Goal: Navigation & Orientation: Find specific page/section

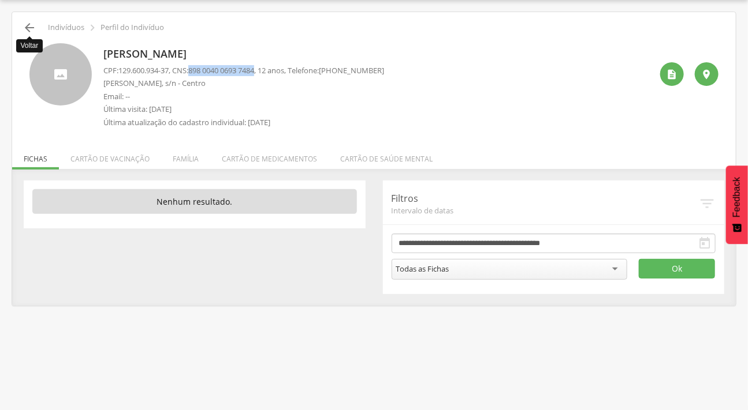
scroll to position [35, 0]
click at [28, 29] on icon "" at bounding box center [30, 28] width 14 height 14
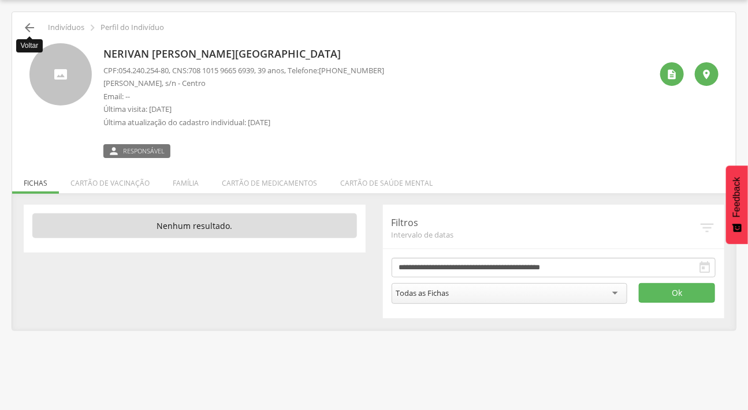
click at [27, 22] on icon "" at bounding box center [30, 28] width 14 height 14
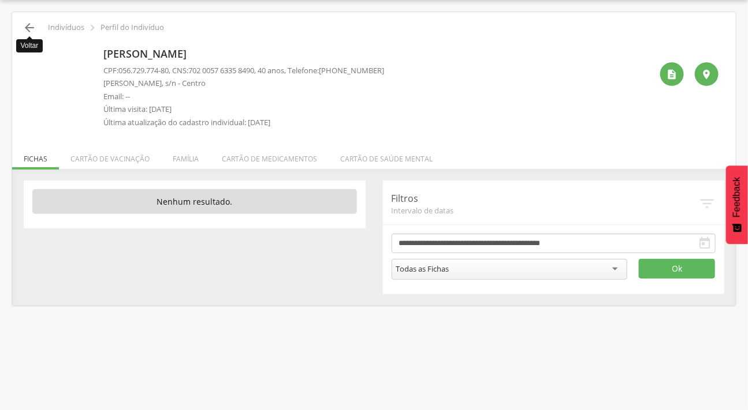
click at [31, 23] on icon "" at bounding box center [30, 28] width 14 height 14
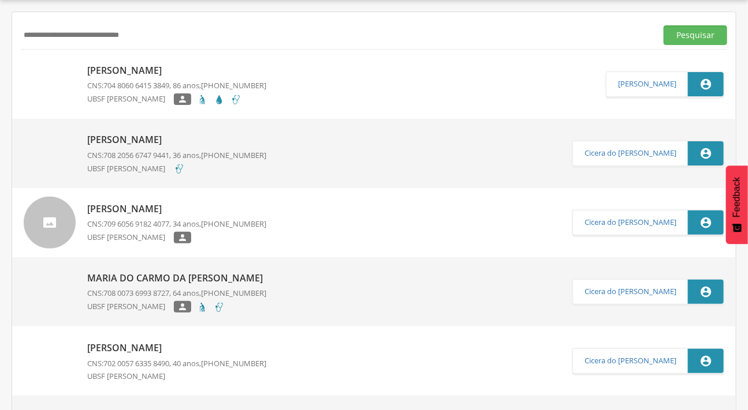
click at [31, 23] on div "**********" at bounding box center [374, 35] width 706 height 28
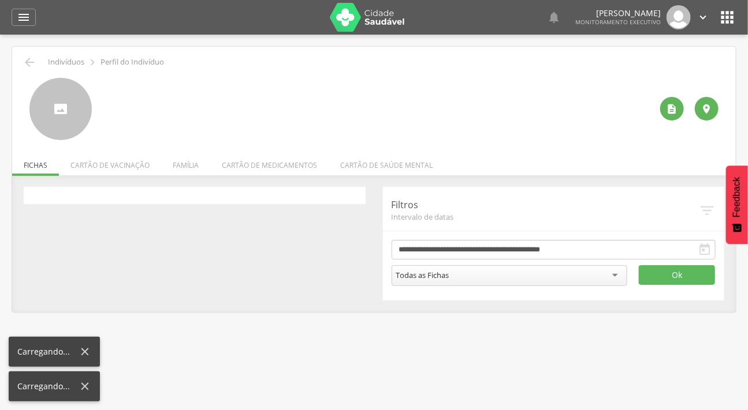
scroll to position [35, 0]
